Goal: Transaction & Acquisition: Purchase product/service

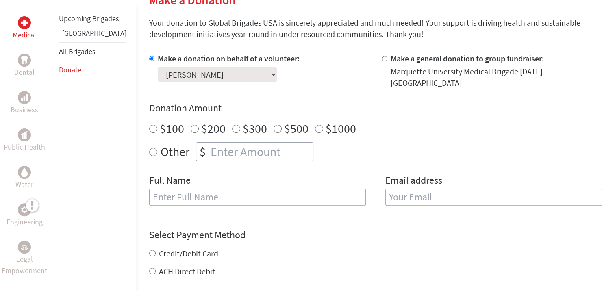
scroll to position [210, 0]
click at [211, 72] on select "Select a volunteer... [PERSON_NAME] [PERSON_NAME] [PERSON_NAME] [PERSON_NAME] […" at bounding box center [217, 75] width 119 height 14
click at [371, 102] on h4 "Donation Amount" at bounding box center [375, 108] width 453 height 13
click at [149, 148] on input "Other" at bounding box center [153, 152] width 8 height 8
radio input "true"
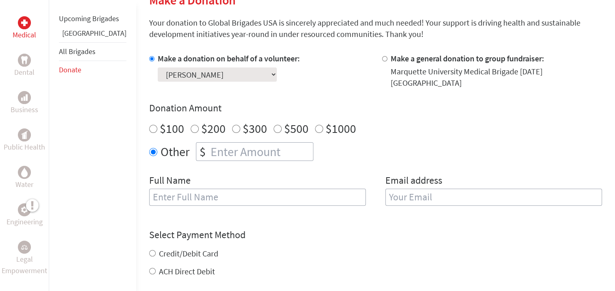
click at [209, 148] on input "number" at bounding box center [261, 152] width 104 height 18
click at [209, 148] on input "700" at bounding box center [261, 152] width 104 height 18
type input "700"
click at [242, 190] on input "text" at bounding box center [257, 197] width 217 height 17
type input "[PERSON_NAME]"
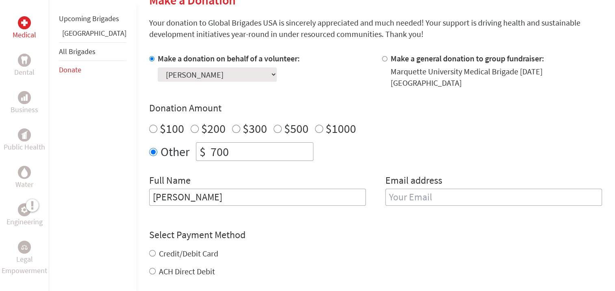
click at [385, 194] on input "email" at bounding box center [493, 197] width 217 height 17
type input "annieserdar@gmail.com"
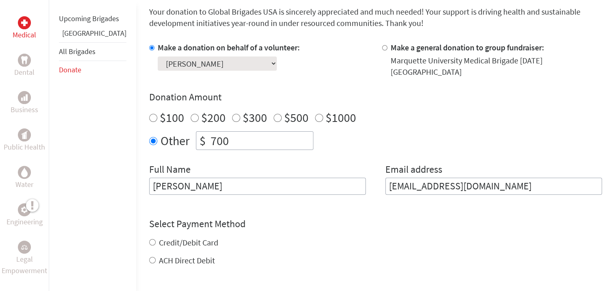
scroll to position [234, 0]
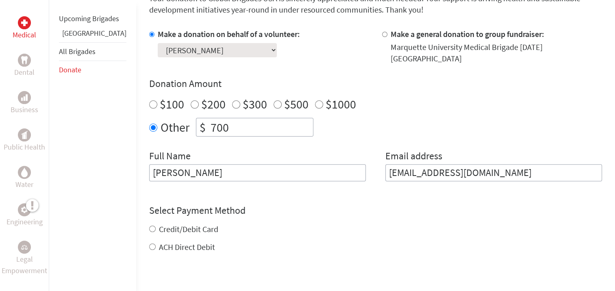
click at [187, 166] on input "Anne Katherin Serdar" at bounding box center [257, 172] width 217 height 17
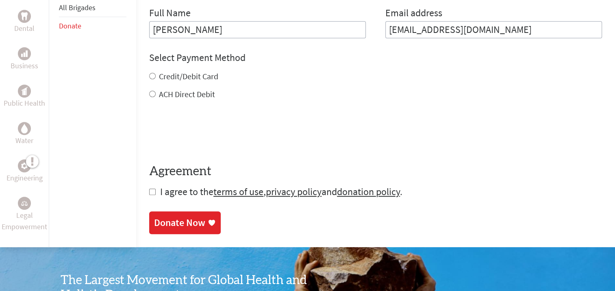
scroll to position [377, 0]
type input "Anne Katherine Serdar"
click at [149, 91] on input "ACH Direct Debit" at bounding box center [152, 94] width 7 height 7
radio input "true"
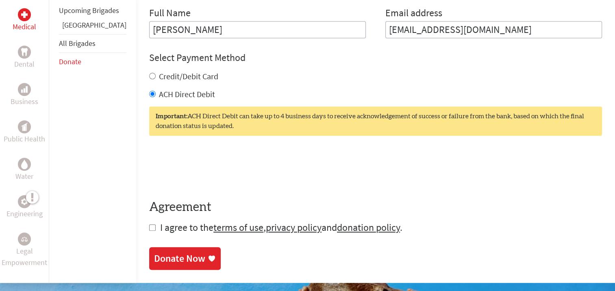
scroll to position [393, 0]
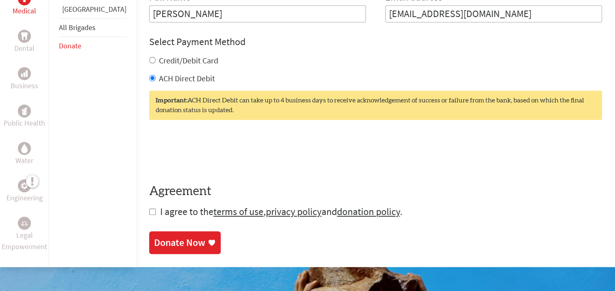
click at [149, 209] on input "checkbox" at bounding box center [152, 212] width 7 height 7
checkbox input "true"
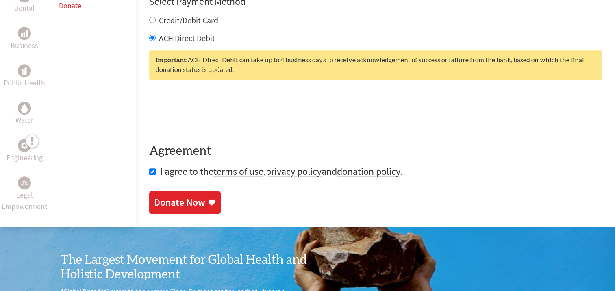
scroll to position [434, 0]
click at [159, 199] on div "Donate Now" at bounding box center [179, 202] width 51 height 13
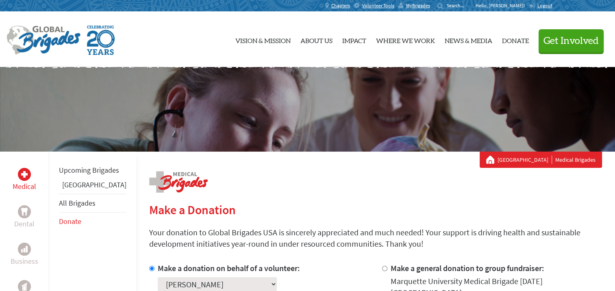
scroll to position [208, 0]
